Goal: Browse casually: Explore the website without a specific task or goal

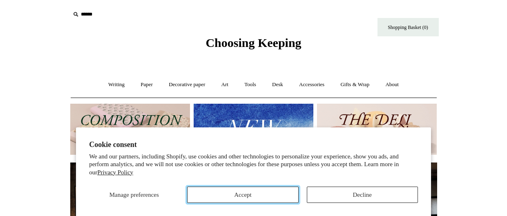
click at [230, 196] on button "Accept" at bounding box center [242, 195] width 111 height 16
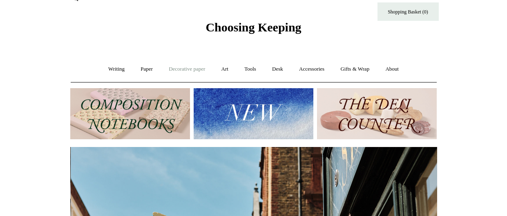
scroll to position [0, 366]
click at [146, 71] on link "Paper +" at bounding box center [146, 69] width 27 height 22
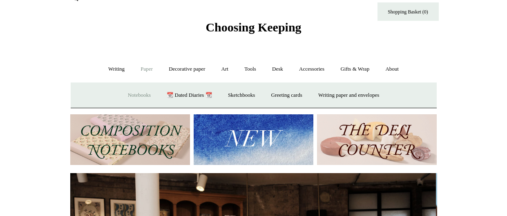
scroll to position [0, 0]
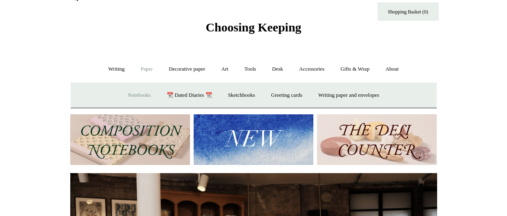
click at [135, 96] on link "Notebooks +" at bounding box center [139, 96] width 38 height 22
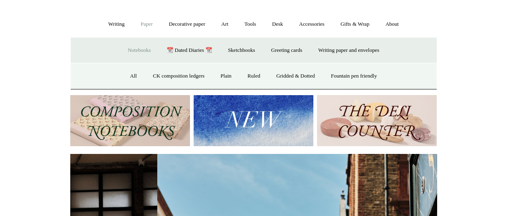
scroll to position [0, 366]
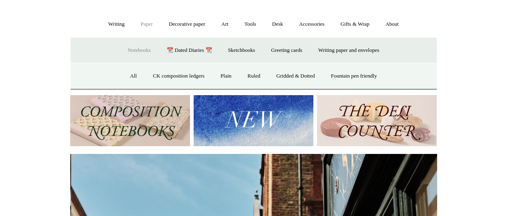
click at [73, 114] on img at bounding box center [130, 120] width 120 height 51
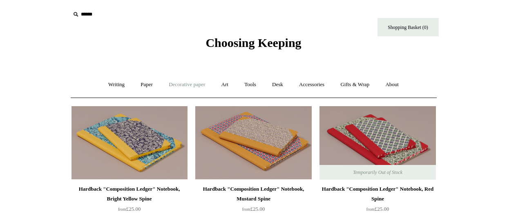
click at [187, 89] on link "Decorative paper +" at bounding box center [186, 85] width 51 height 22
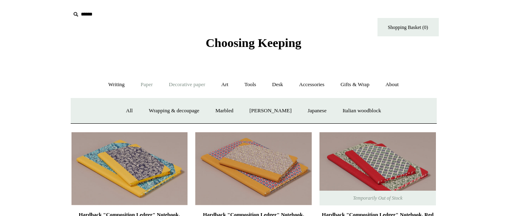
click at [142, 81] on link "Paper +" at bounding box center [146, 85] width 27 height 22
